Goal: Find specific page/section: Find specific page/section

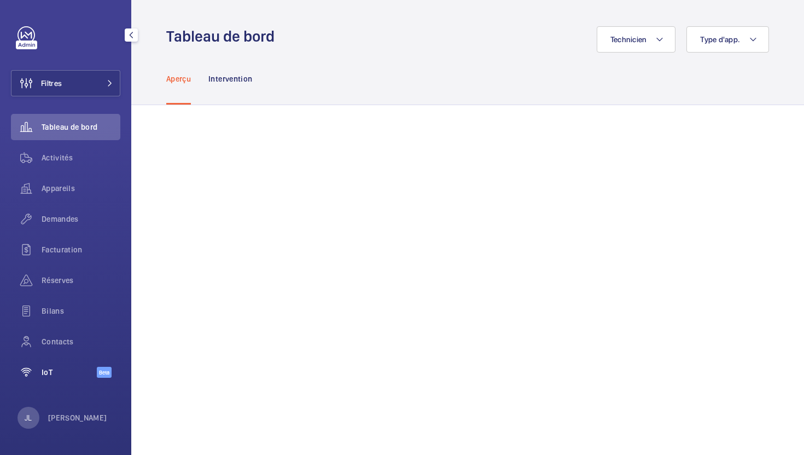
click at [41, 373] on wm-front-icon-button at bounding box center [26, 372] width 31 height 26
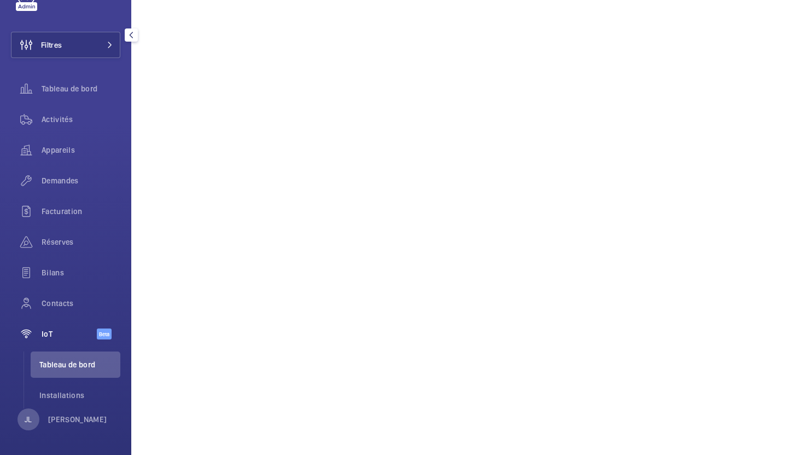
scroll to position [40, 0]
click at [54, 396] on span "Installations" at bounding box center [79, 393] width 81 height 11
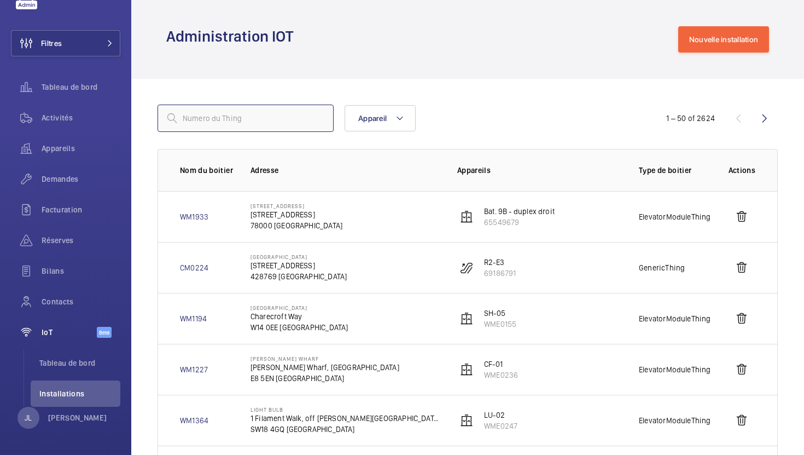
click at [246, 112] on input "text" at bounding box center [246, 117] width 176 height 27
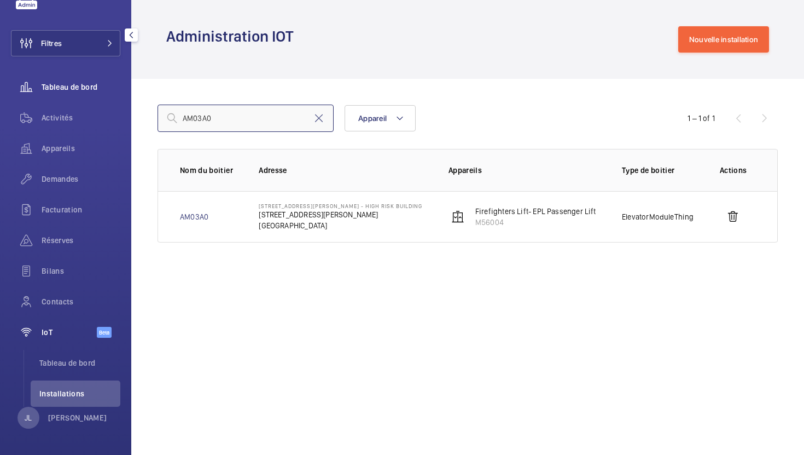
type input "AM03A0"
click at [63, 90] on span "Tableau de bord" at bounding box center [81, 86] width 79 height 11
